Goal: Check status: Check status

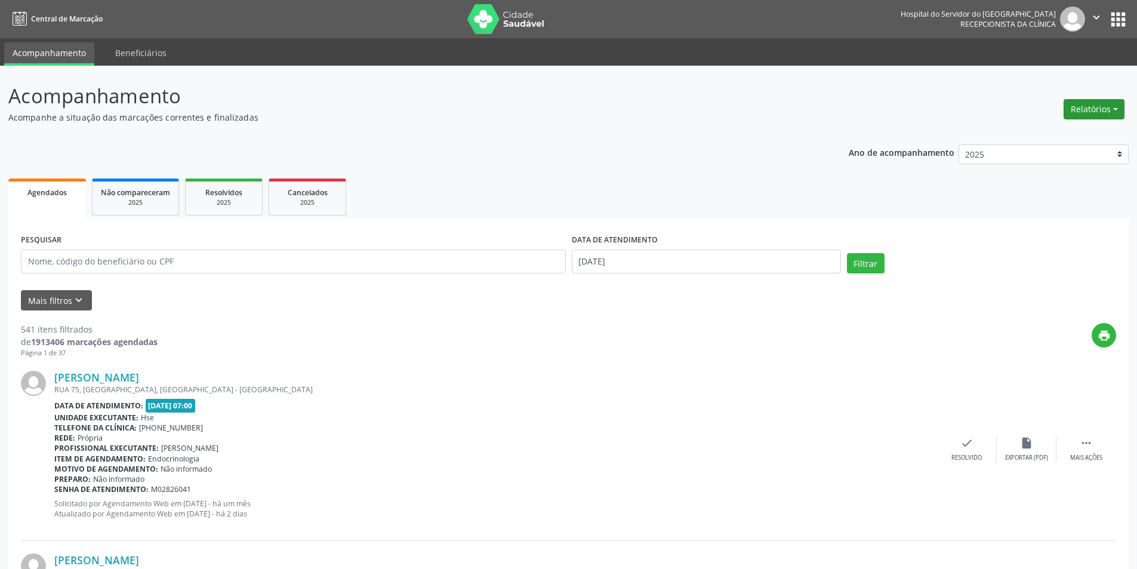
drag, startPoint x: 1097, startPoint y: 106, endPoint x: 1063, endPoint y: 116, distance: 35.5
click at [1097, 106] on button "Relatórios" at bounding box center [1094, 109] width 61 height 20
click at [1045, 131] on link "Agendamentos" at bounding box center [1061, 135] width 128 height 17
select select "8"
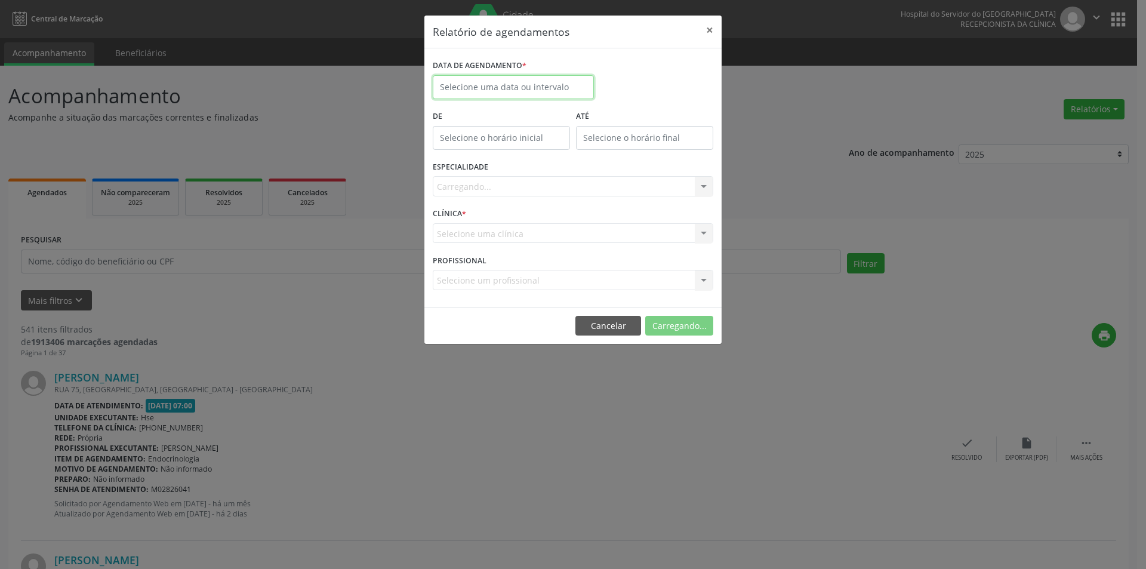
click at [476, 86] on input "text" at bounding box center [513, 87] width 161 height 24
click at [524, 147] on span "3" at bounding box center [524, 149] width 23 height 23
type input "[DATE]"
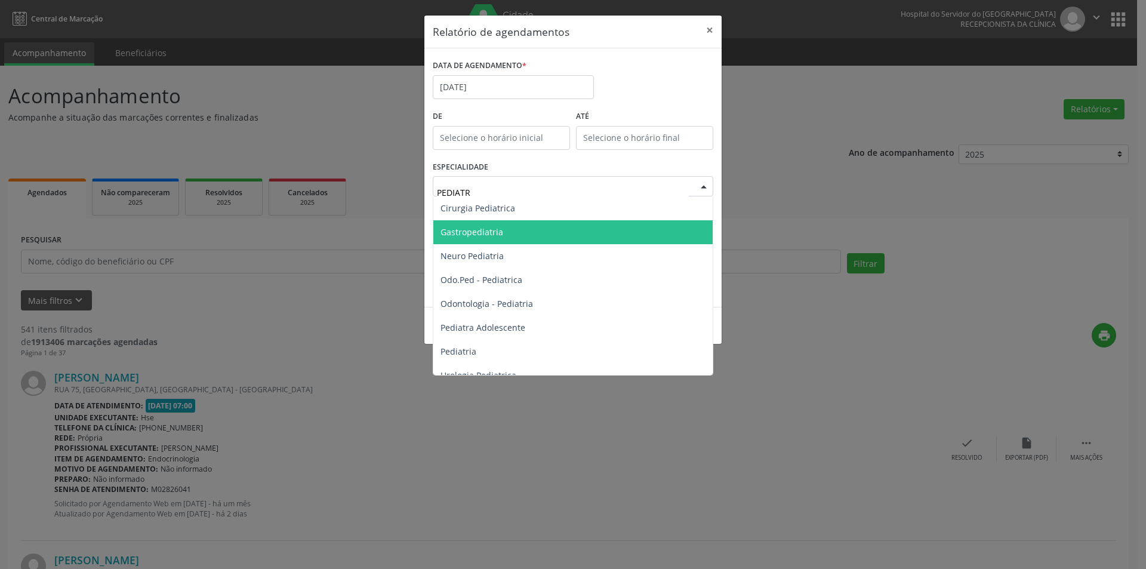
type input "PEDIATRI"
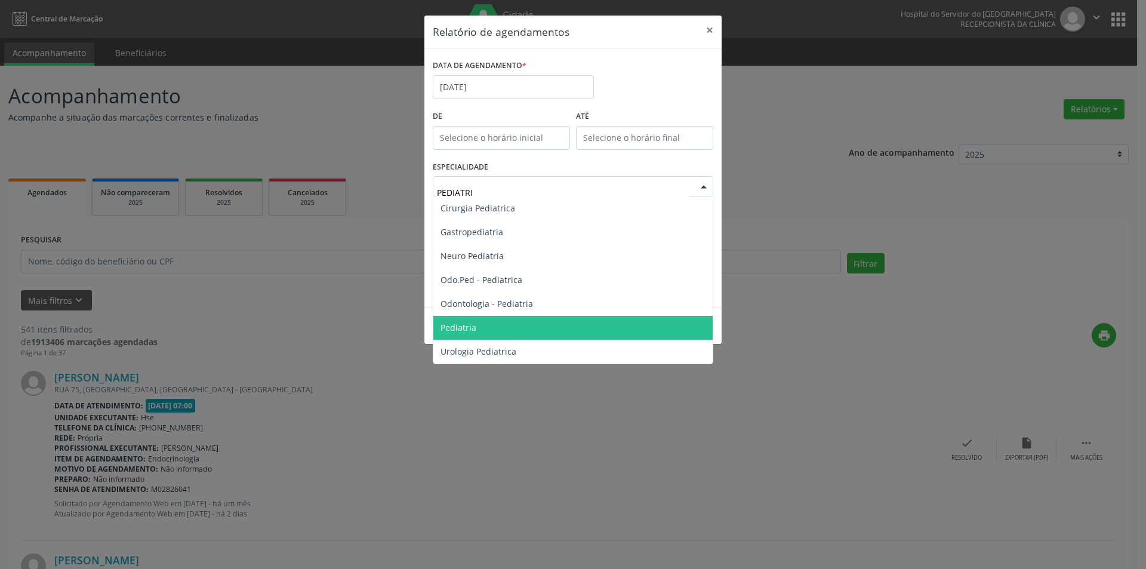
click at [466, 329] on span "Pediatria" at bounding box center [459, 327] width 36 height 11
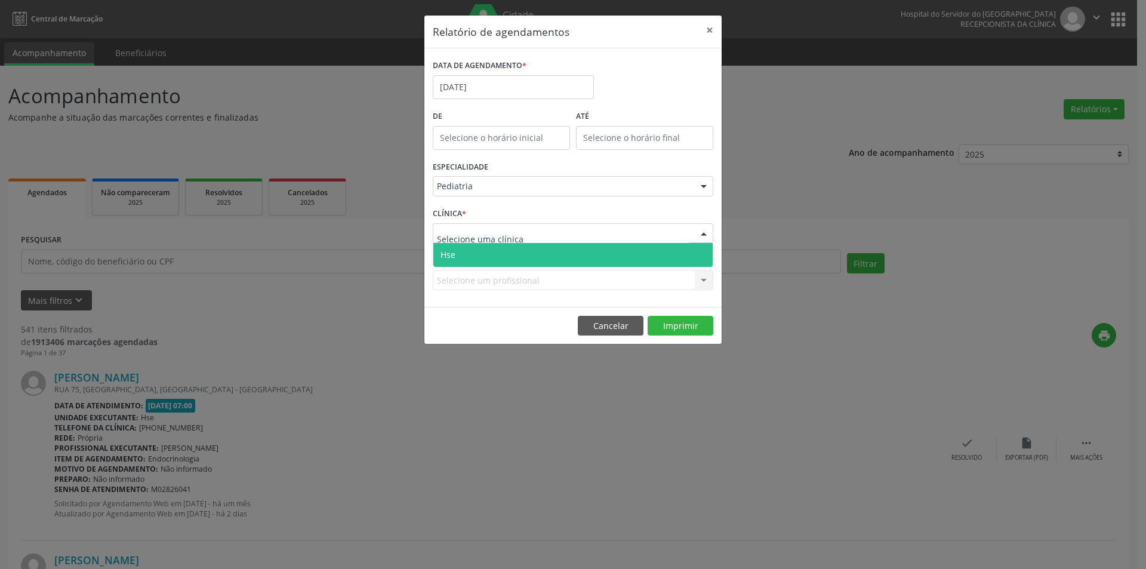
click at [483, 253] on span "Hse" at bounding box center [572, 255] width 279 height 24
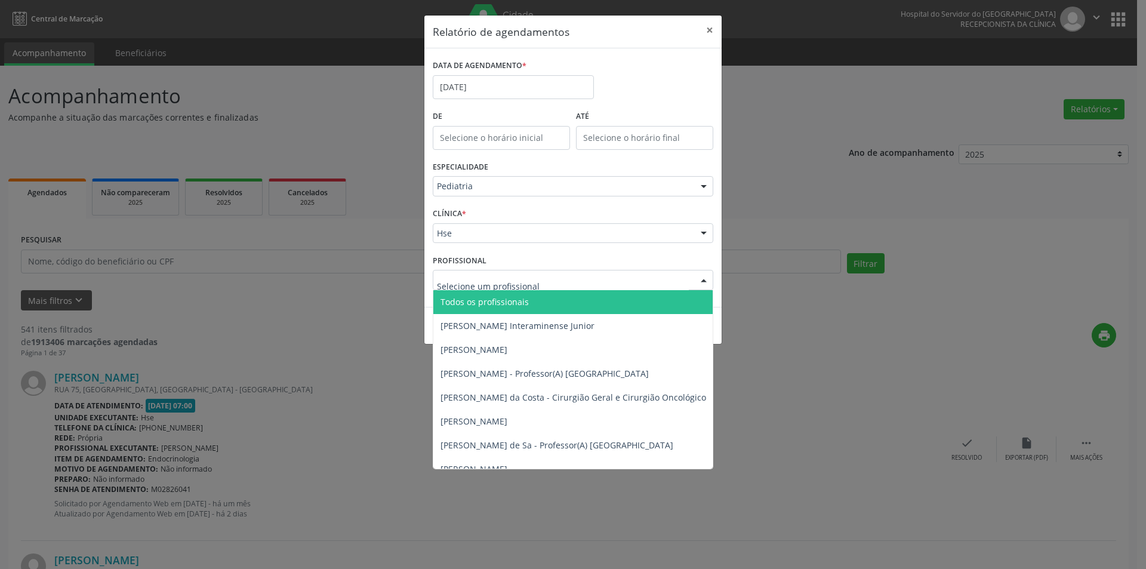
click at [485, 299] on span "Todos os profissionais" at bounding box center [485, 301] width 88 height 11
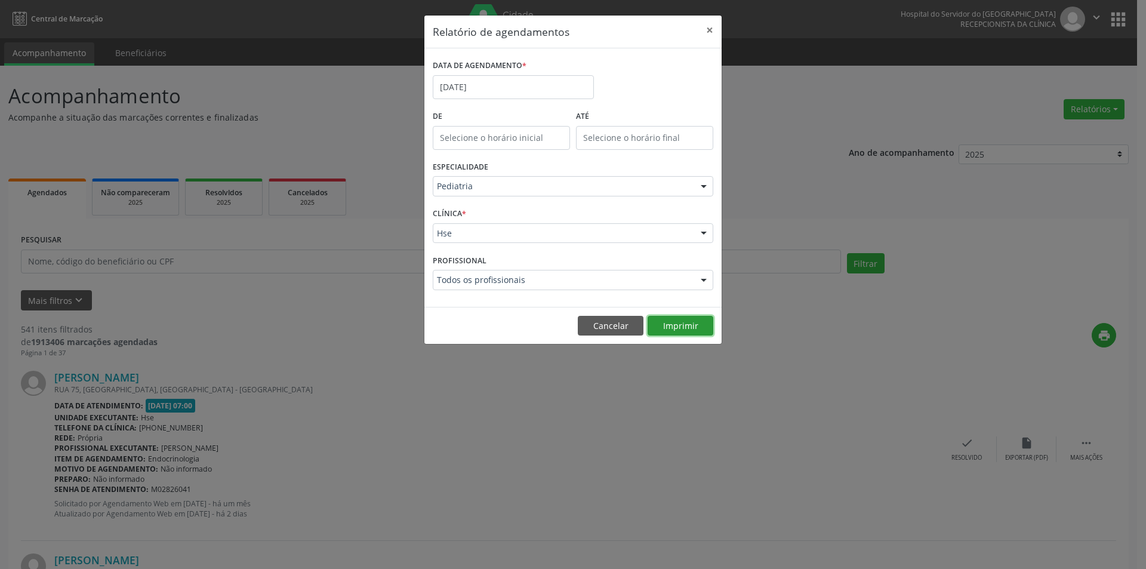
click at [684, 326] on button "Imprimir" at bounding box center [681, 326] width 66 height 20
